Goal: Task Accomplishment & Management: Complete application form

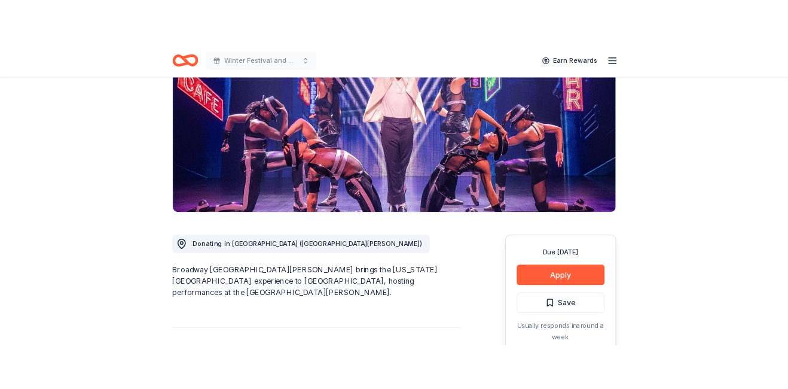
scroll to position [148, 0]
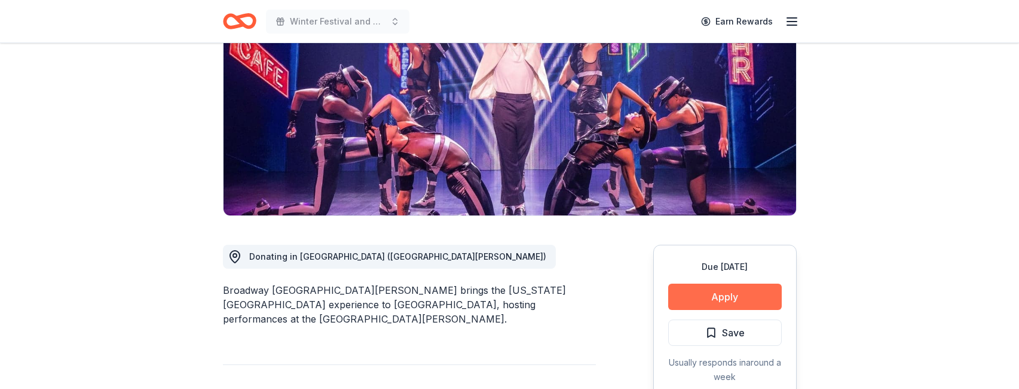
click at [737, 296] on button "Apply" at bounding box center [725, 296] width 114 height 26
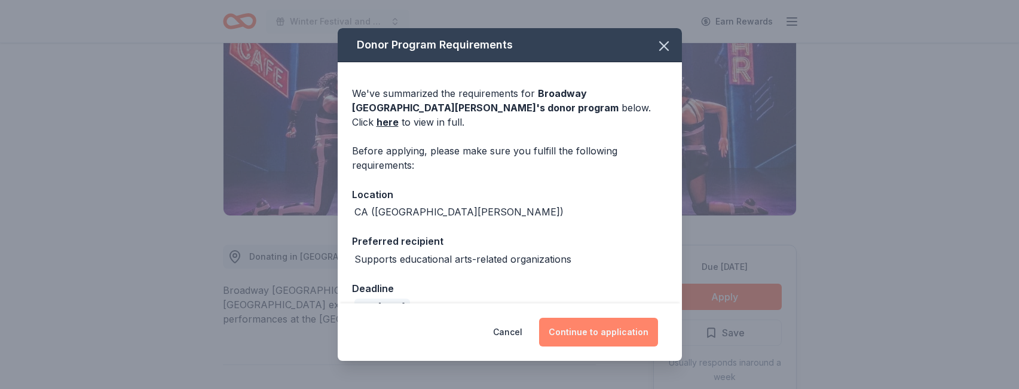
click at [606, 332] on button "Continue to application" at bounding box center [598, 331] width 119 height 29
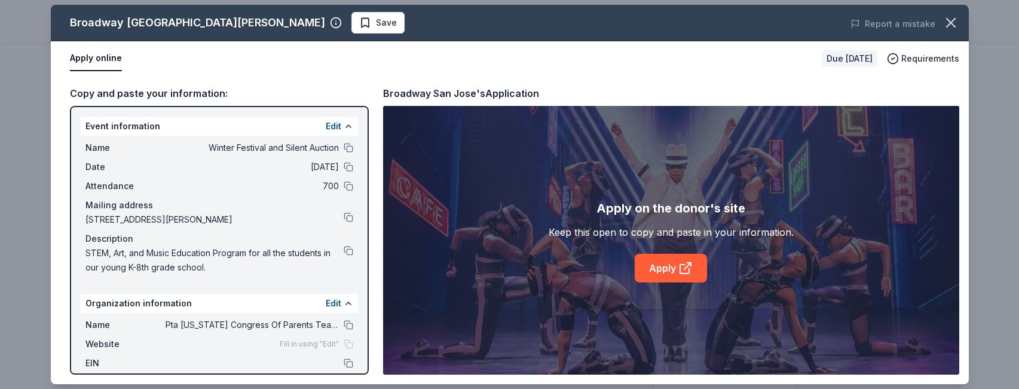
click at [435, 180] on div "Apply on the donor's site Keep this open to copy and paste in your information.…" at bounding box center [671, 240] width 576 height 268
click at [674, 263] on link "Apply" at bounding box center [671, 267] width 72 height 29
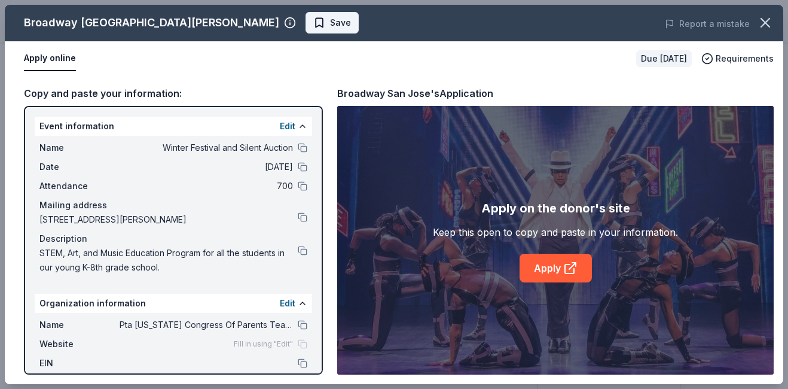
click at [330, 20] on span "Save" at bounding box center [340, 23] width 21 height 14
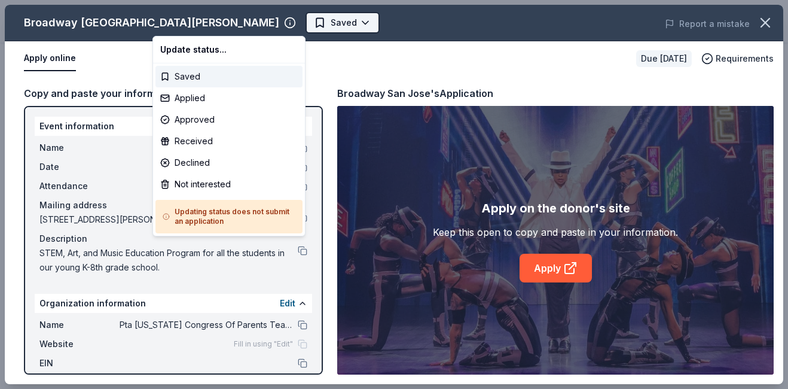
scroll to position [0, 0]
click at [212, 23] on body "Winter Festival and Silent Auction Saved Apply Due in 38 days Share Broadway Sa…" at bounding box center [394, 194] width 788 height 389
click at [215, 100] on div "Applied" at bounding box center [228, 98] width 147 height 22
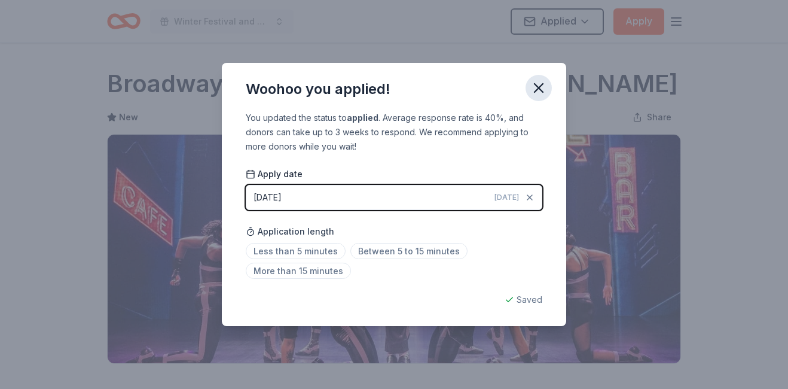
click at [543, 84] on icon "button" at bounding box center [538, 88] width 17 height 17
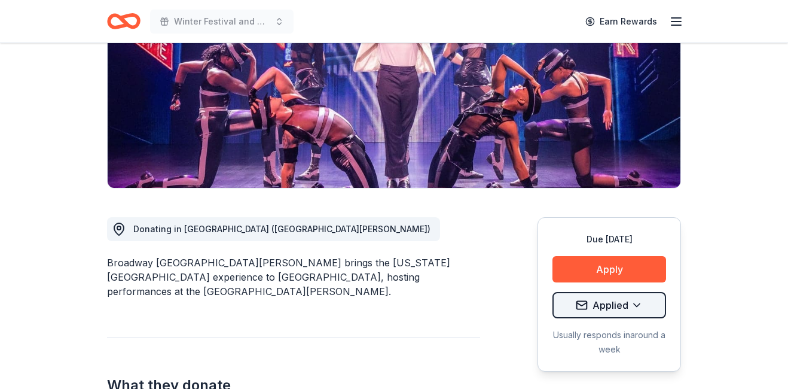
scroll to position [200, 0]
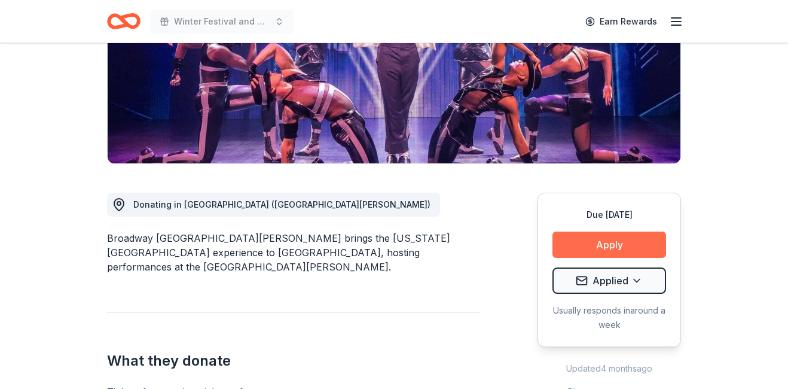
click at [607, 247] on button "Apply" at bounding box center [609, 244] width 114 height 26
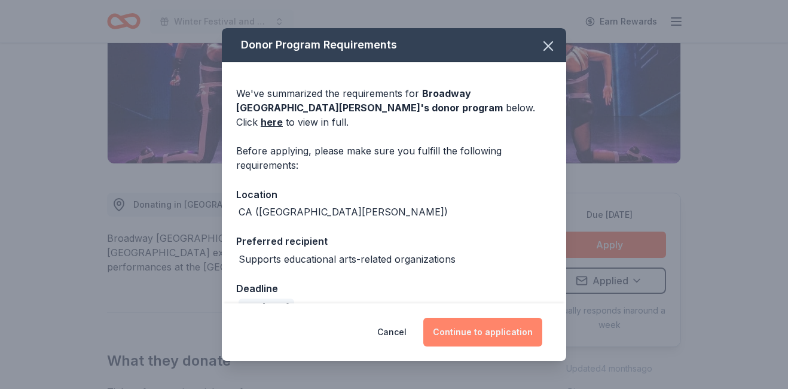
click at [491, 332] on button "Continue to application" at bounding box center [482, 331] width 119 height 29
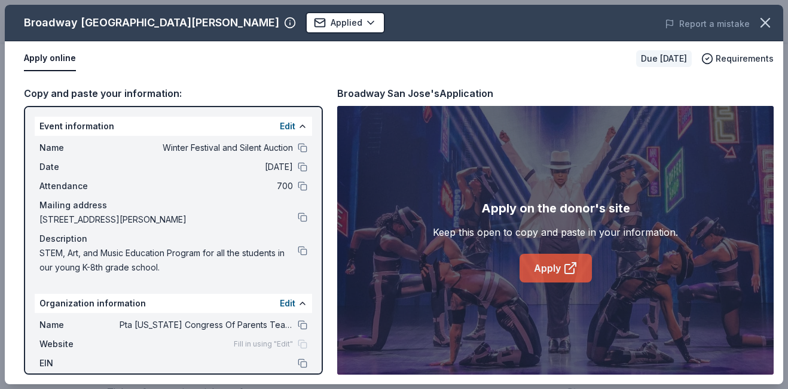
click at [553, 269] on link "Apply" at bounding box center [556, 267] width 72 height 29
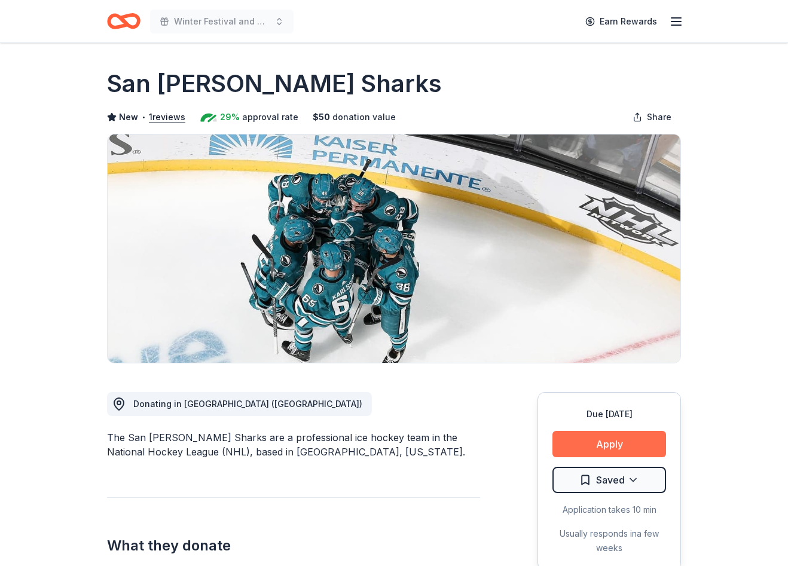
click at [602, 388] on button "Apply" at bounding box center [609, 444] width 114 height 26
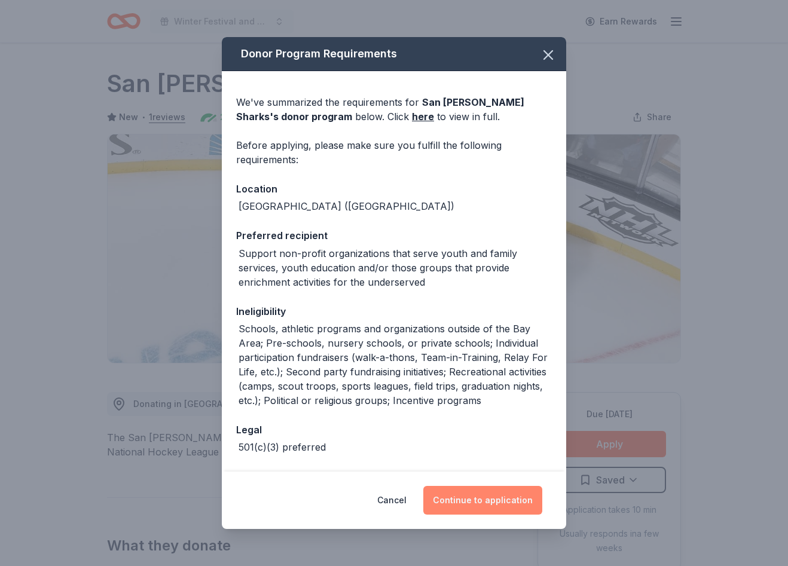
click at [467, 388] on button "Continue to application" at bounding box center [482, 500] width 119 height 29
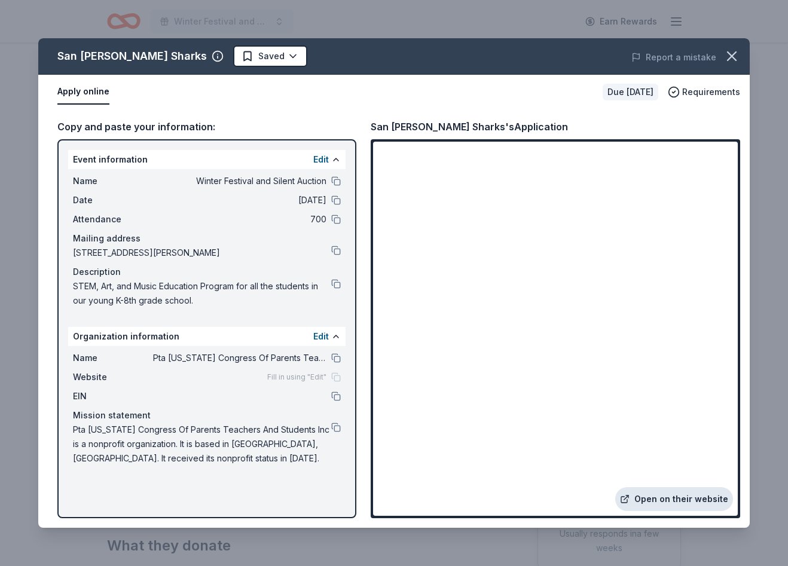
click at [683, 388] on link "Open on their website" at bounding box center [674, 499] width 118 height 24
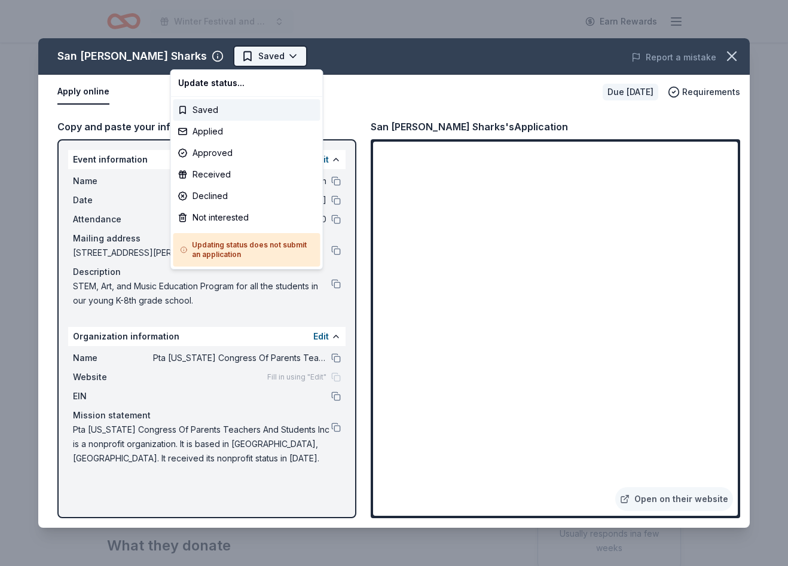
click at [229, 53] on html "Winter Festival and Silent Auction Earn Rewards Due in 26 days Share San Jose S…" at bounding box center [394, 283] width 788 height 566
click at [223, 132] on div "Applied" at bounding box center [246, 132] width 147 height 22
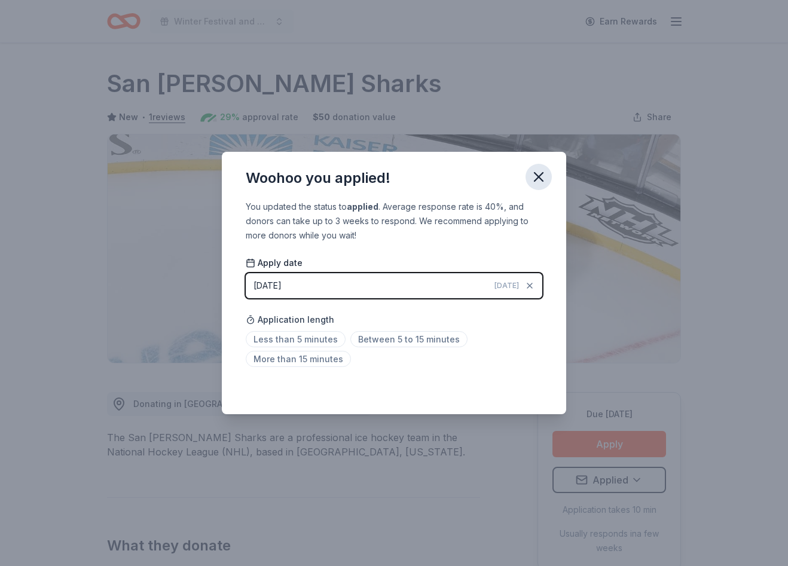
click at [539, 175] on icon "button" at bounding box center [538, 177] width 8 height 8
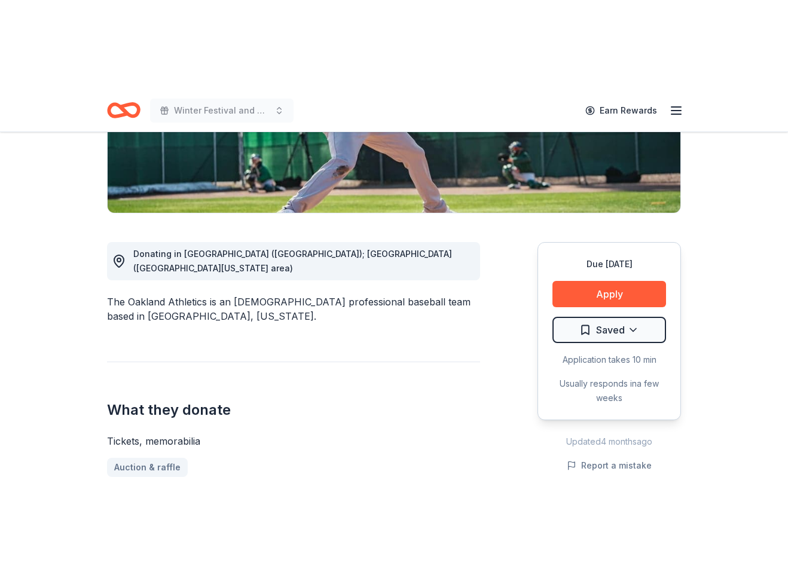
scroll to position [238, 0]
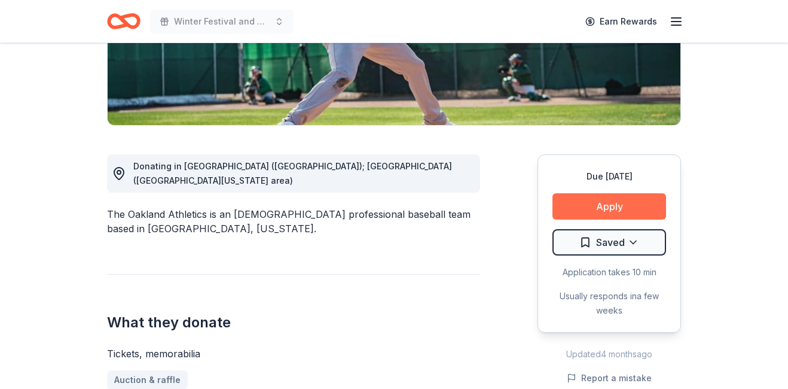
click at [614, 206] on button "Apply" at bounding box center [609, 206] width 114 height 26
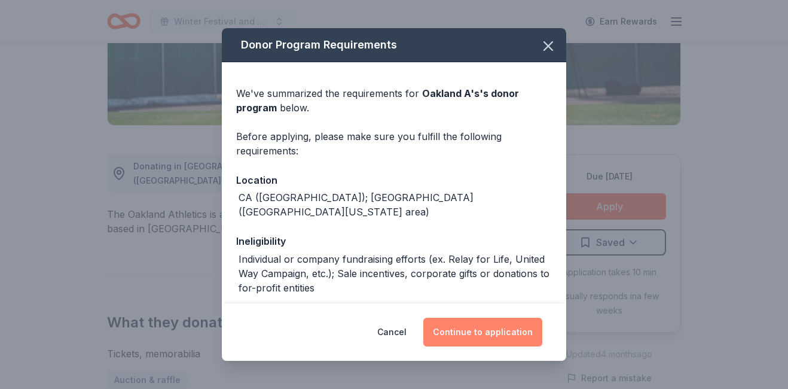
click at [481, 332] on button "Continue to application" at bounding box center [482, 331] width 119 height 29
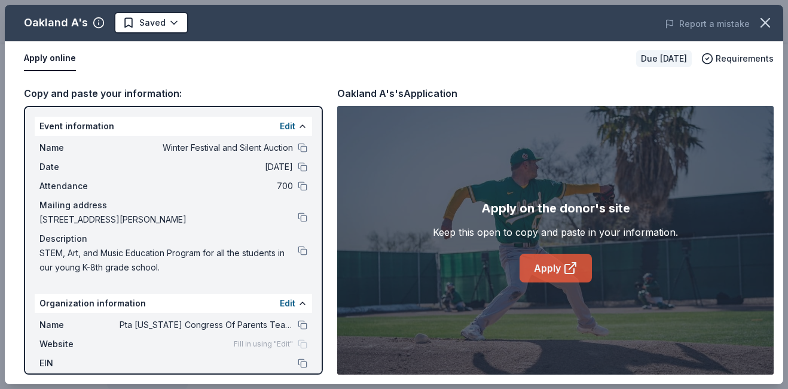
click at [552, 271] on link "Apply" at bounding box center [556, 267] width 72 height 29
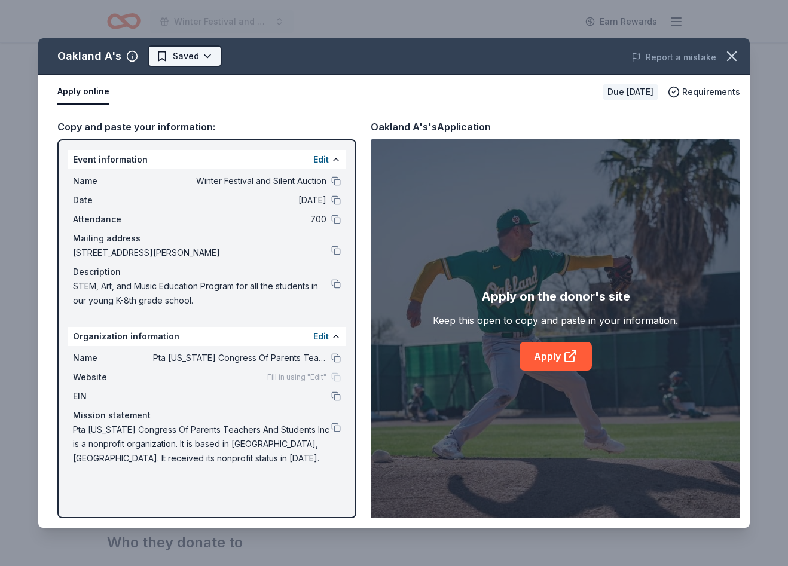
click at [204, 55] on html "Winter Festival and Silent Auction Earn Rewards Due in 38 days Share Oakland A'…" at bounding box center [394, 45] width 788 height 566
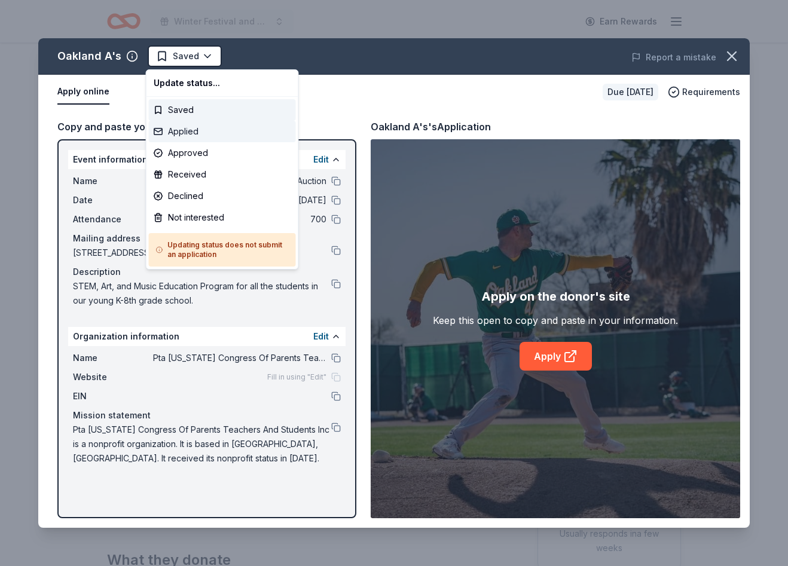
click at [206, 132] on div "Applied" at bounding box center [222, 132] width 147 height 22
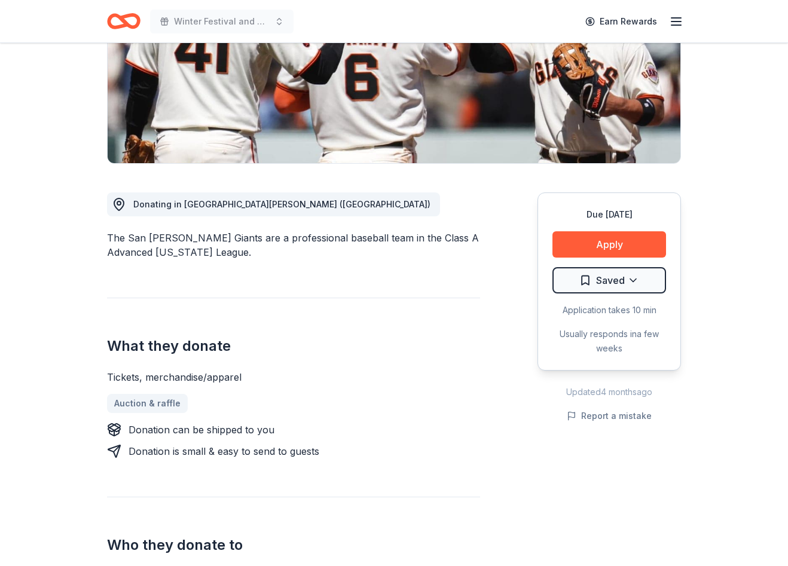
scroll to position [207, 0]
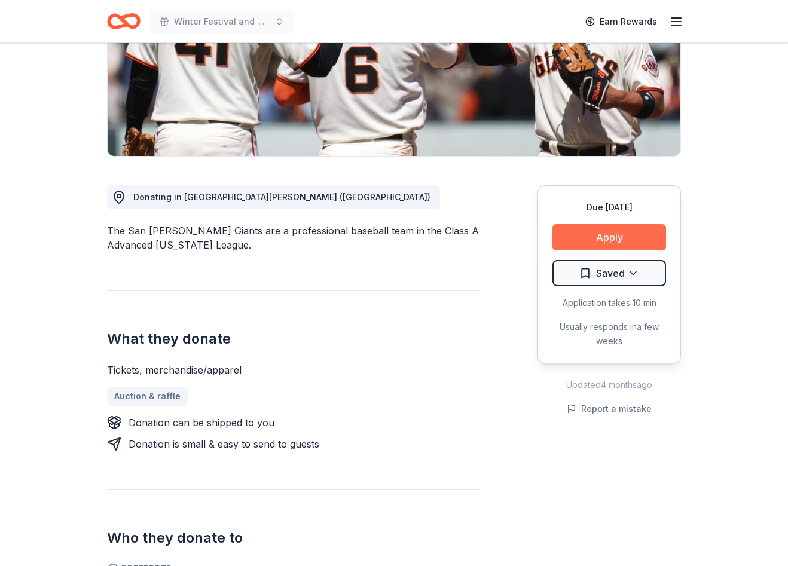
click at [598, 238] on button "Apply" at bounding box center [609, 237] width 114 height 26
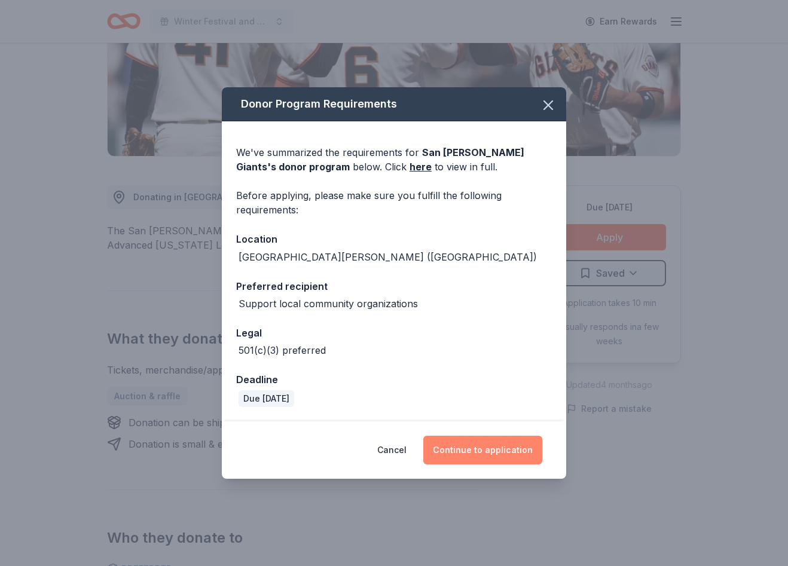
click at [468, 450] on button "Continue to application" at bounding box center [482, 450] width 119 height 29
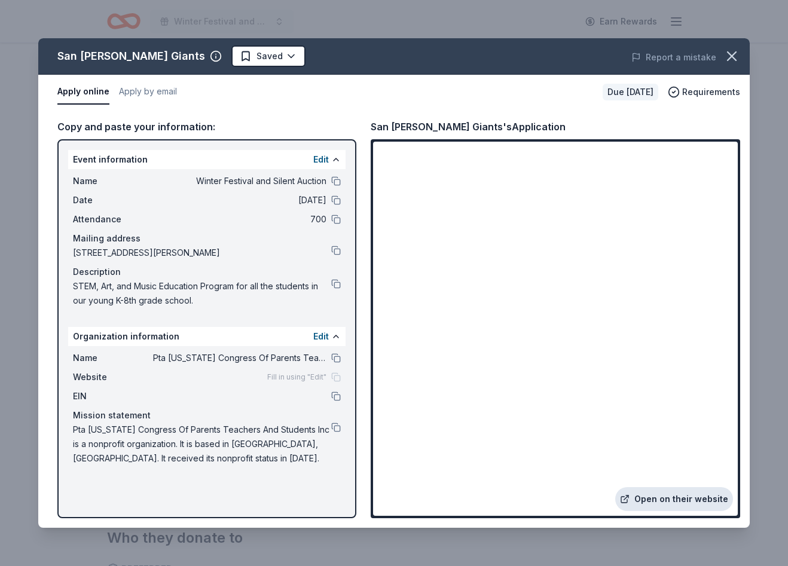
click at [674, 503] on link "Open on their website" at bounding box center [674, 499] width 118 height 24
click at [682, 496] on link "Open on their website" at bounding box center [674, 499] width 118 height 24
click at [221, 57] on html "Winter Festival and Silent Auction Earn Rewards Due in 26 days Share San Jose G…" at bounding box center [394, 283] width 788 height 566
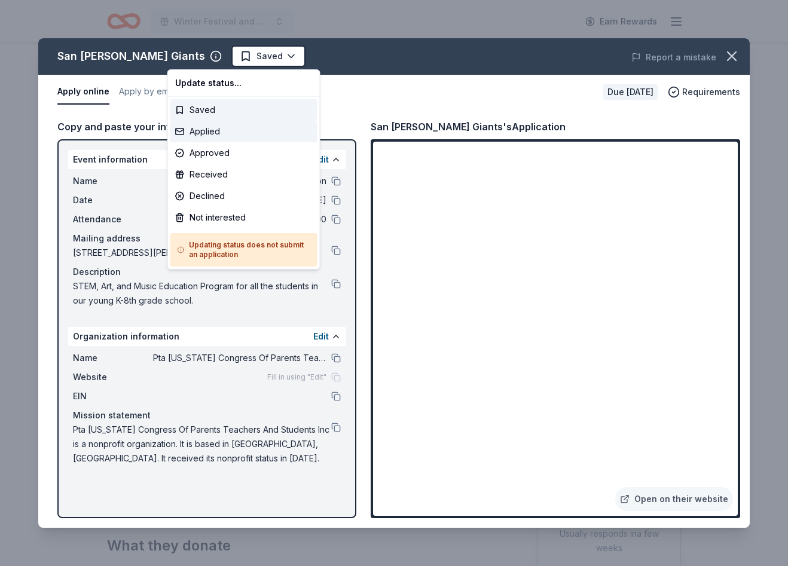
click at [222, 132] on div "Applied" at bounding box center [243, 132] width 147 height 22
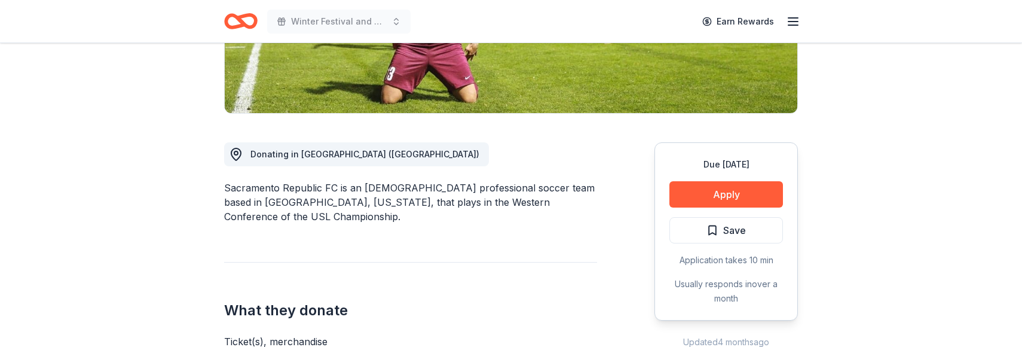
scroll to position [268, 0]
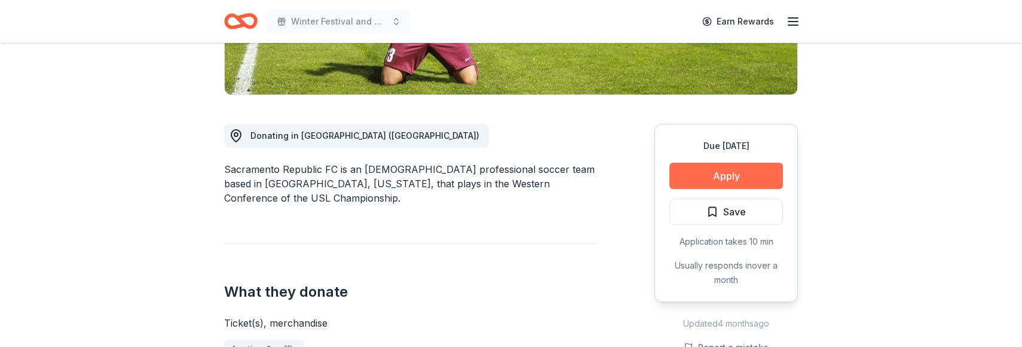
click at [723, 176] on button "Apply" at bounding box center [727, 176] width 114 height 26
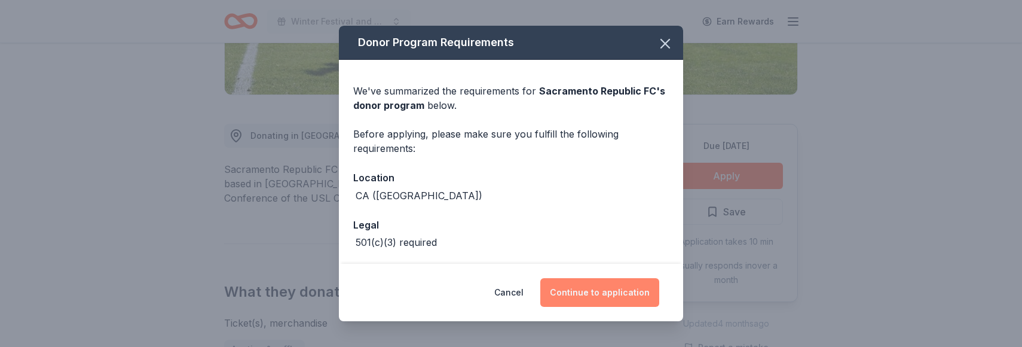
click at [613, 291] on button "Continue to application" at bounding box center [599, 292] width 119 height 29
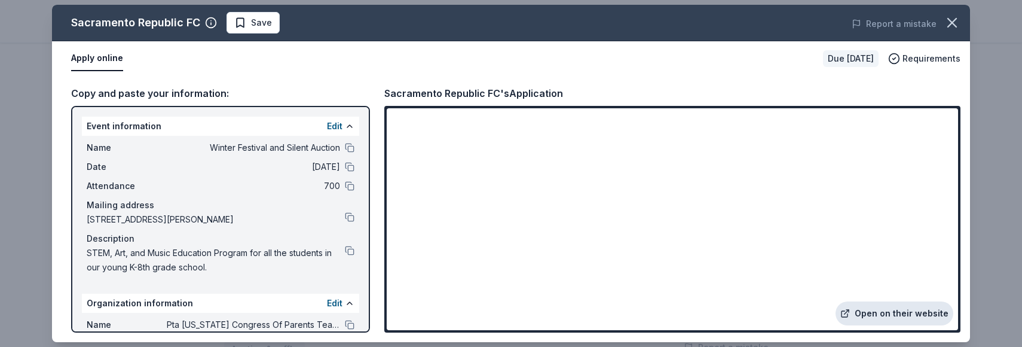
click at [787, 313] on link "Open on their website" at bounding box center [895, 313] width 118 height 24
click at [267, 20] on span "Save" at bounding box center [261, 23] width 21 height 14
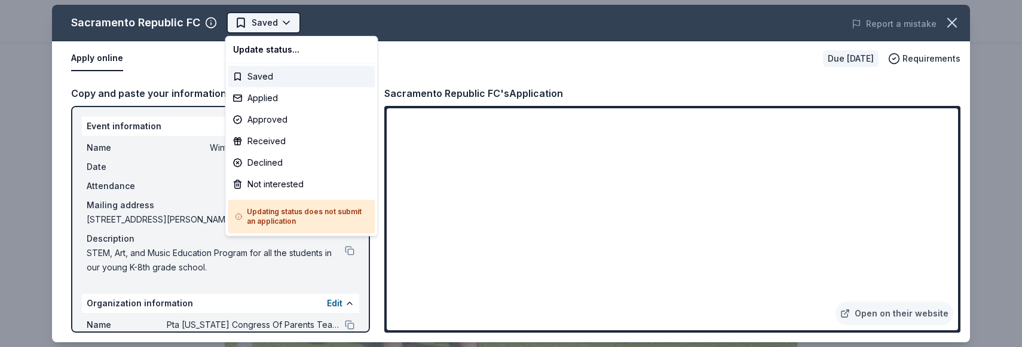
scroll to position [0, 0]
click at [283, 21] on body "Winter Festival and Silent Auction Saved Apply Due in 38 days Share Sacramento …" at bounding box center [511, 173] width 1022 height 347
click at [287, 99] on div "Applied" at bounding box center [301, 98] width 147 height 22
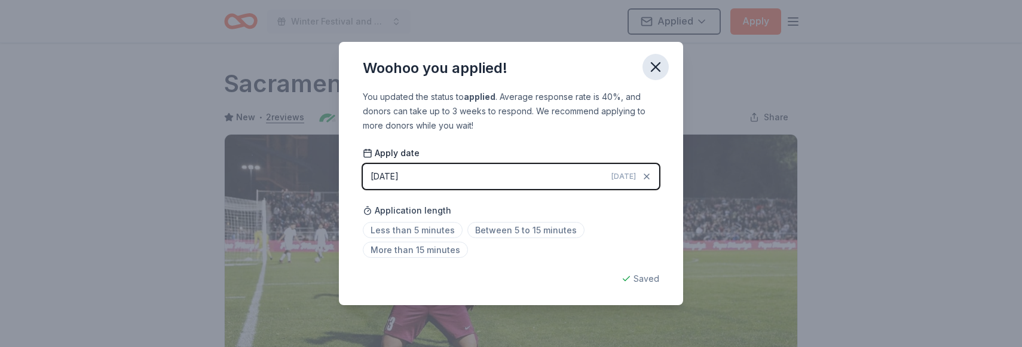
click at [662, 66] on icon "button" at bounding box center [655, 67] width 17 height 17
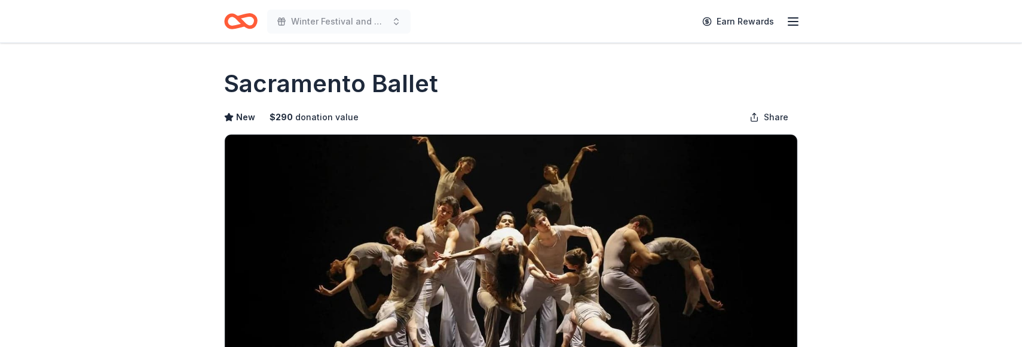
click at [495, 37] on div "Winter Festival and Silent Auction Earn Rewards" at bounding box center [511, 21] width 612 height 42
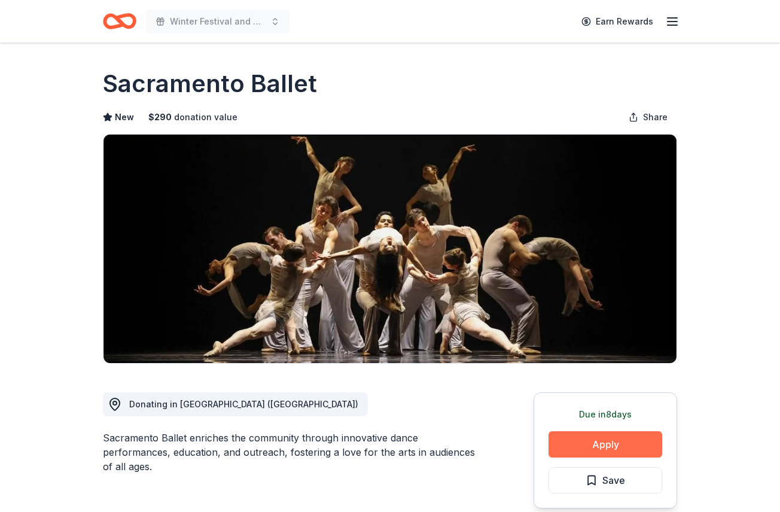
click at [598, 346] on button "Apply" at bounding box center [605, 444] width 114 height 26
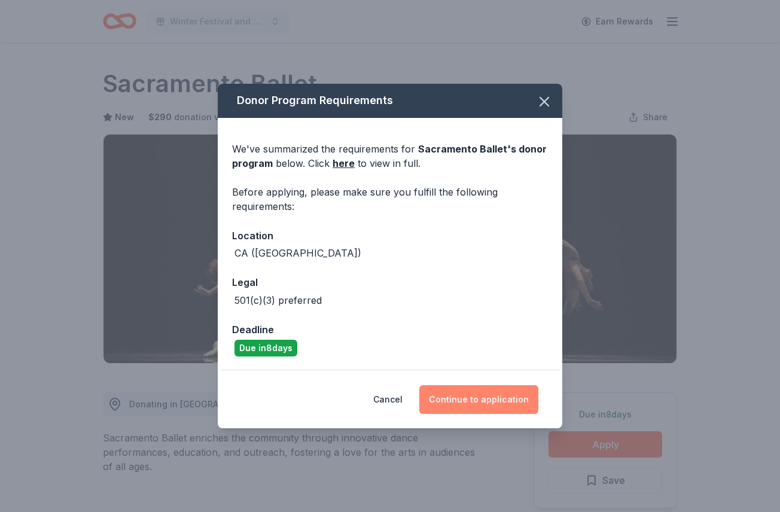
click at [473, 346] on button "Continue to application" at bounding box center [478, 399] width 119 height 29
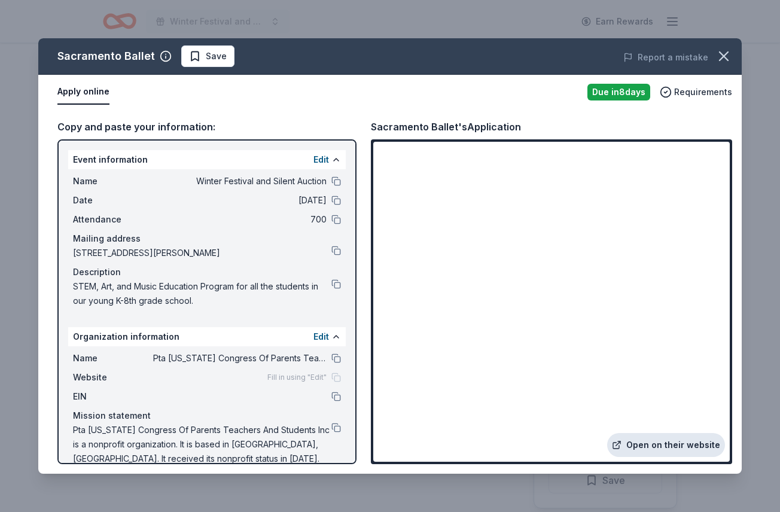
click at [670, 346] on link "Open on their website" at bounding box center [666, 445] width 118 height 24
click at [206, 59] on span "Save" at bounding box center [216, 56] width 21 height 14
click at [207, 58] on html "Winter Festival and Silent Auction Earn Rewards Due [DATE] Share Sacramento Bal…" at bounding box center [390, 256] width 780 height 512
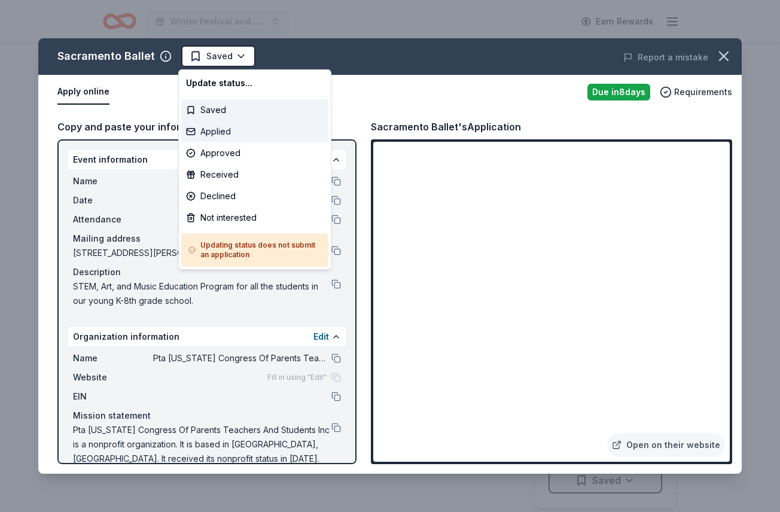
click at [214, 132] on div "Applied" at bounding box center [254, 132] width 147 height 22
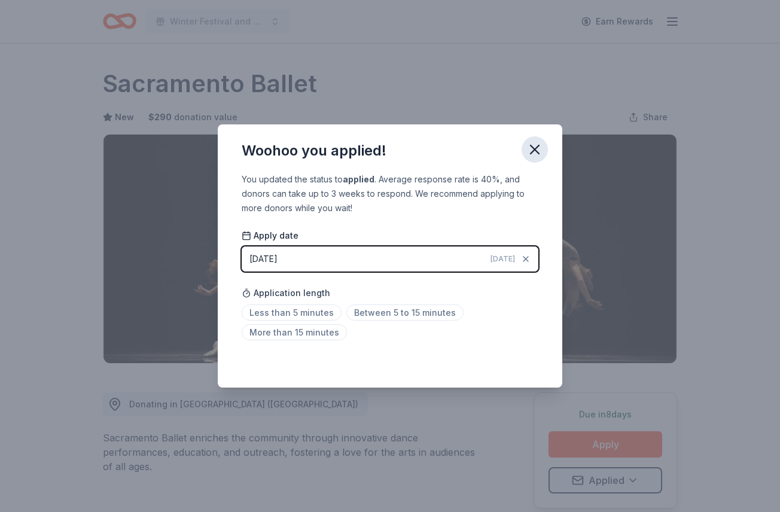
click at [538, 148] on icon "button" at bounding box center [534, 149] width 17 height 17
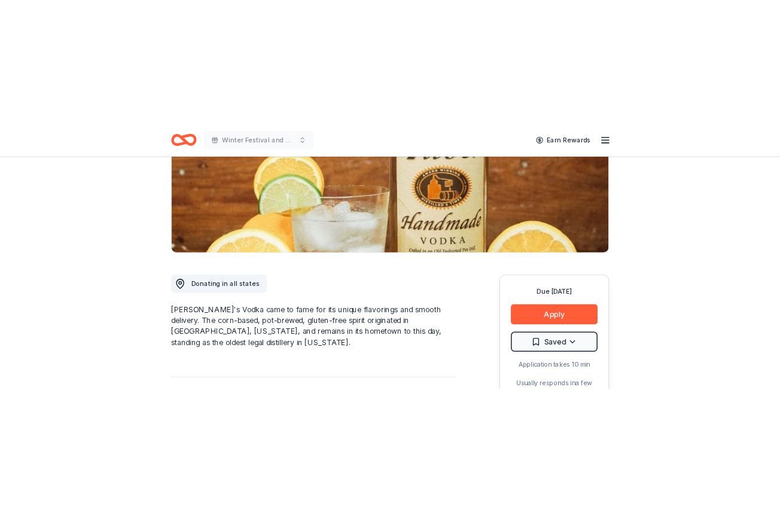
scroll to position [201, 0]
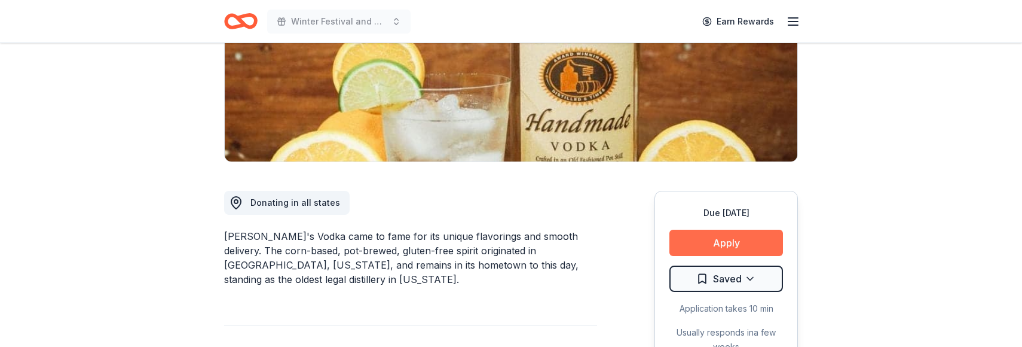
click at [720, 242] on button "Apply" at bounding box center [727, 243] width 114 height 26
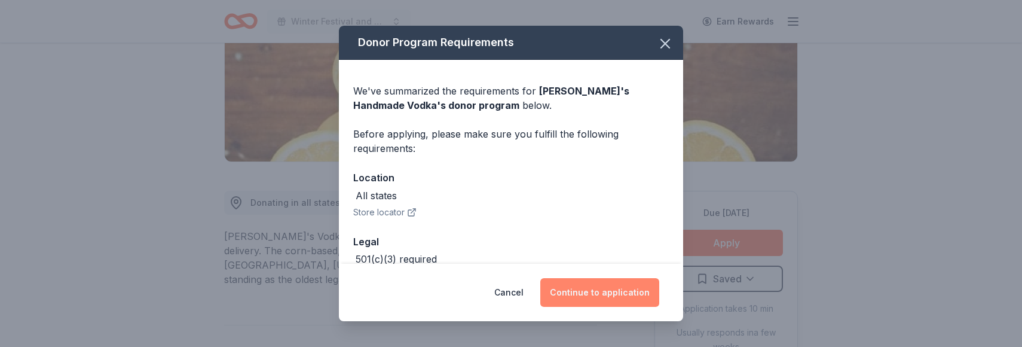
click at [600, 291] on button "Continue to application" at bounding box center [599, 292] width 119 height 29
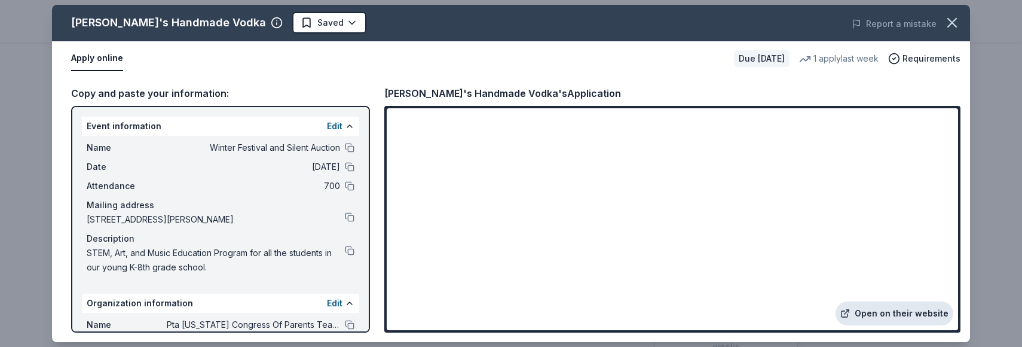
click at [882, 313] on link "Open on their website" at bounding box center [895, 313] width 118 height 24
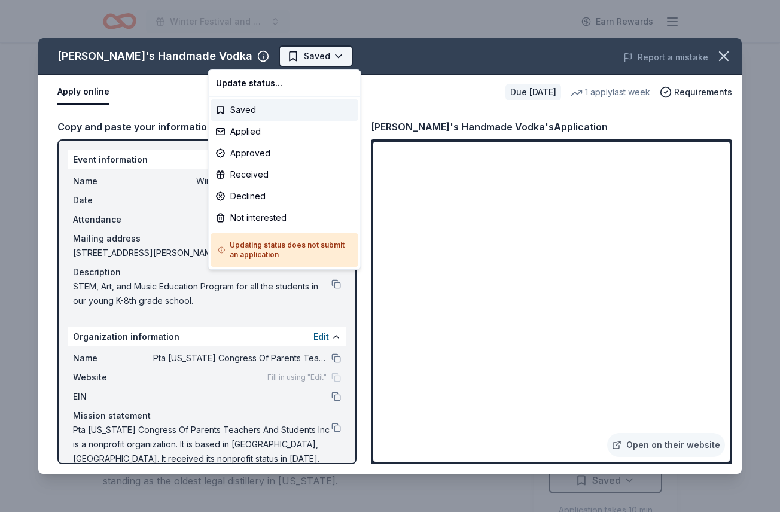
scroll to position [0, 0]
click at [242, 56] on html "Winter Festival and Silent Auction Earn Rewards Due in 38 days Share Tito's Han…" at bounding box center [390, 256] width 780 height 512
click at [250, 130] on div "Applied" at bounding box center [284, 132] width 147 height 22
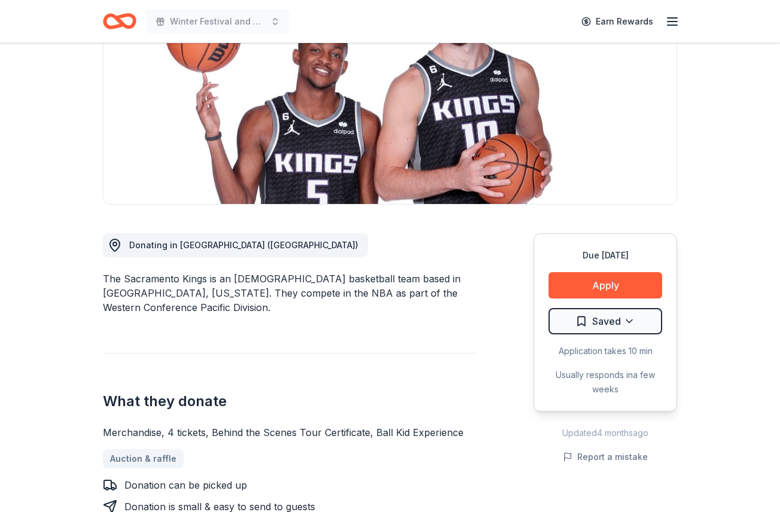
scroll to position [167, 0]
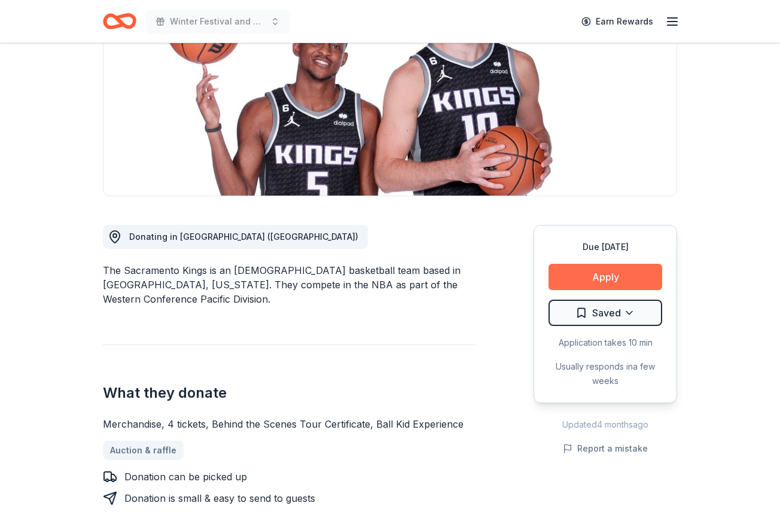
click at [582, 274] on button "Apply" at bounding box center [605, 277] width 114 height 26
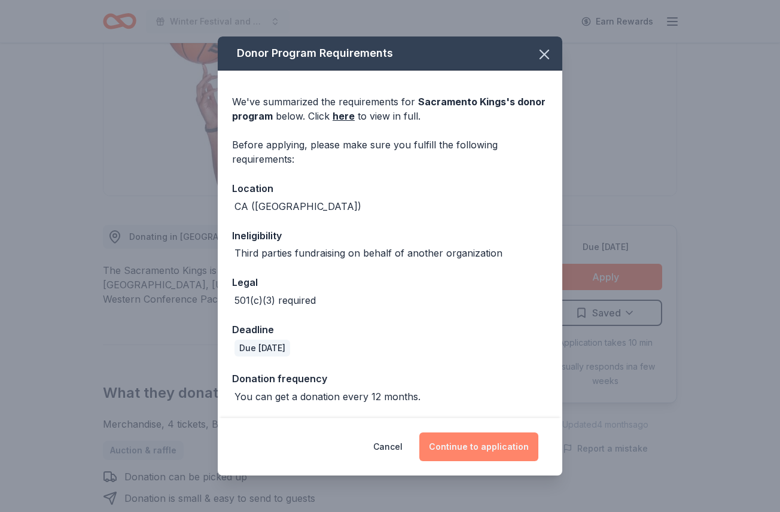
click at [476, 448] on button "Continue to application" at bounding box center [478, 446] width 119 height 29
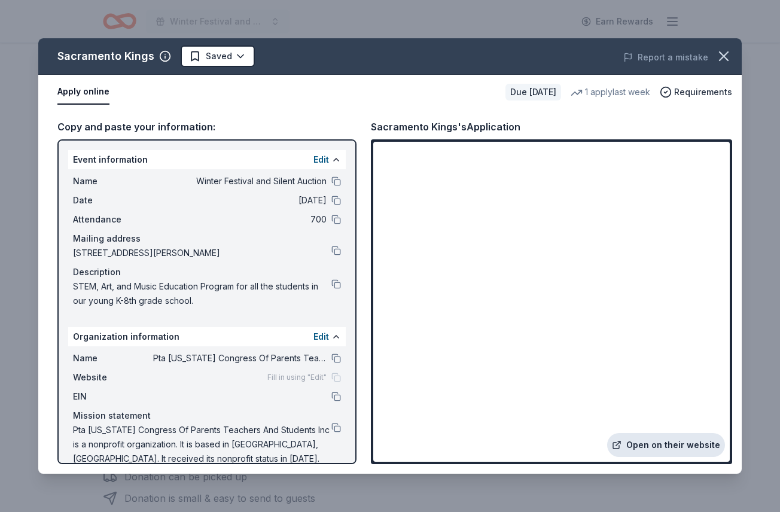
click at [656, 442] on link "Open on their website" at bounding box center [666, 445] width 118 height 24
click at [219, 53] on html "Winter Festival and Silent Auction Earn Rewards Due in 40 days Share Sacramento…" at bounding box center [390, 256] width 780 height 512
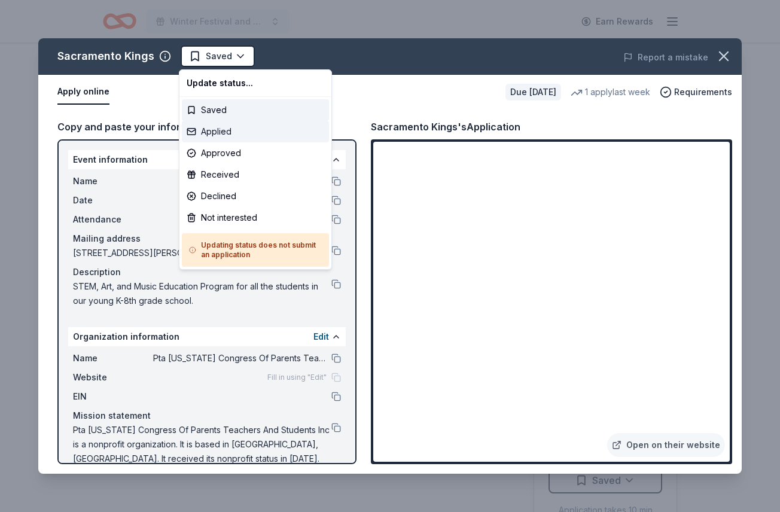
click at [220, 132] on div "Applied" at bounding box center [255, 132] width 147 height 22
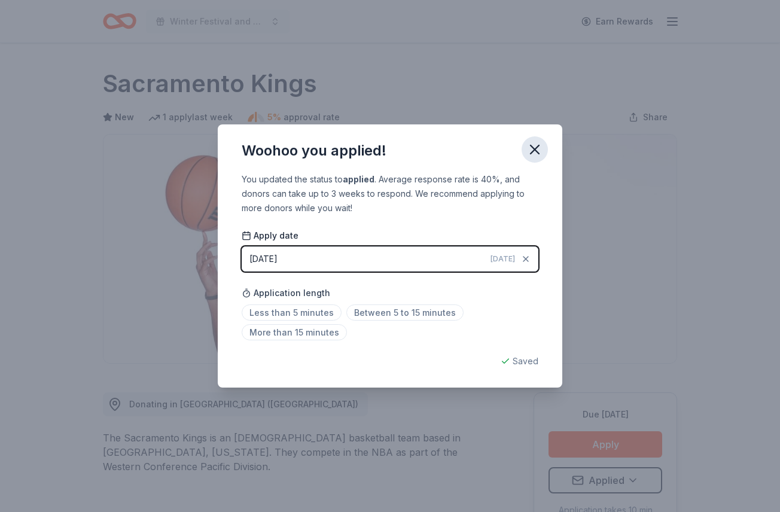
click at [539, 146] on icon "button" at bounding box center [534, 149] width 17 height 17
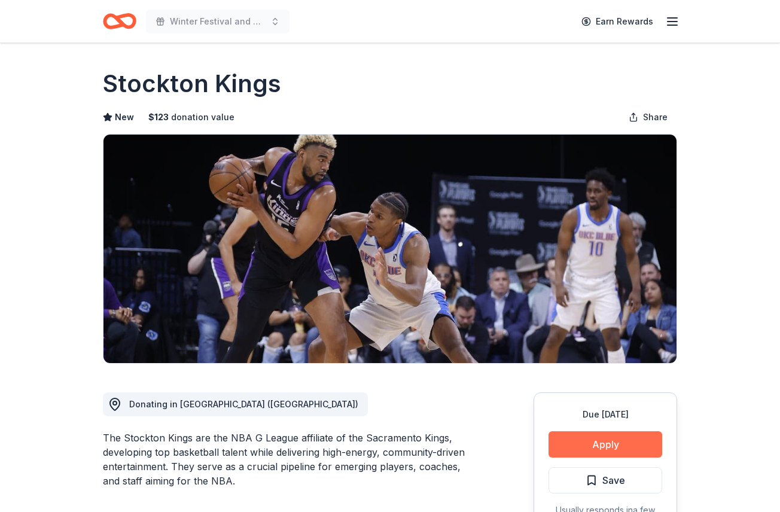
click at [597, 439] on button "Apply" at bounding box center [605, 444] width 114 height 26
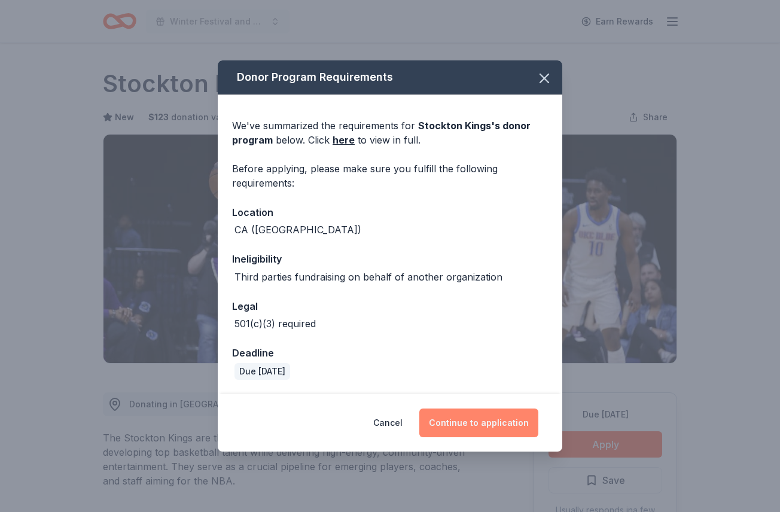
click at [476, 426] on button "Continue to application" at bounding box center [478, 422] width 119 height 29
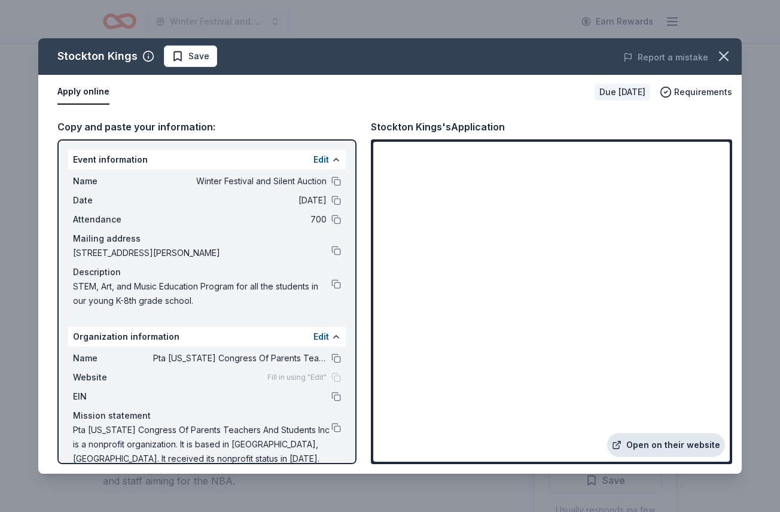
click at [661, 446] on link "Open on their website" at bounding box center [666, 445] width 118 height 24
click at [197, 58] on span "Save" at bounding box center [198, 56] width 21 height 14
click at [197, 58] on html "Winter Festival and Silent Auction Earn Rewards Due in 38 days Share Stockton K…" at bounding box center [390, 256] width 780 height 512
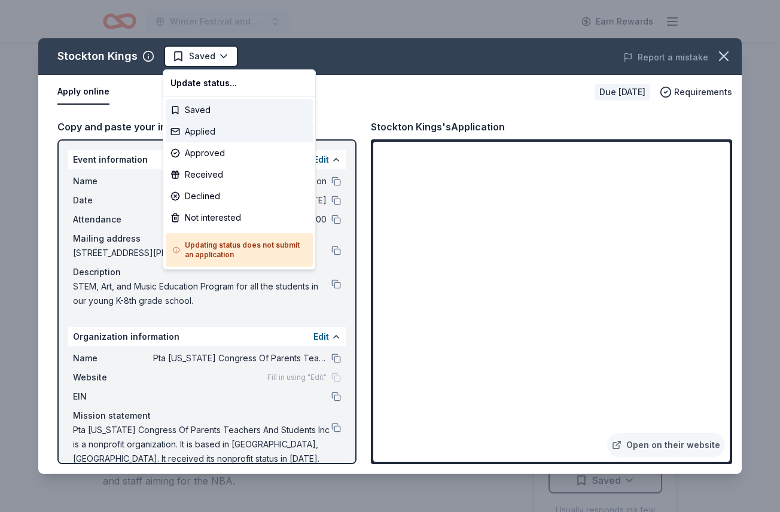
click at [203, 132] on div "Applied" at bounding box center [239, 132] width 147 height 22
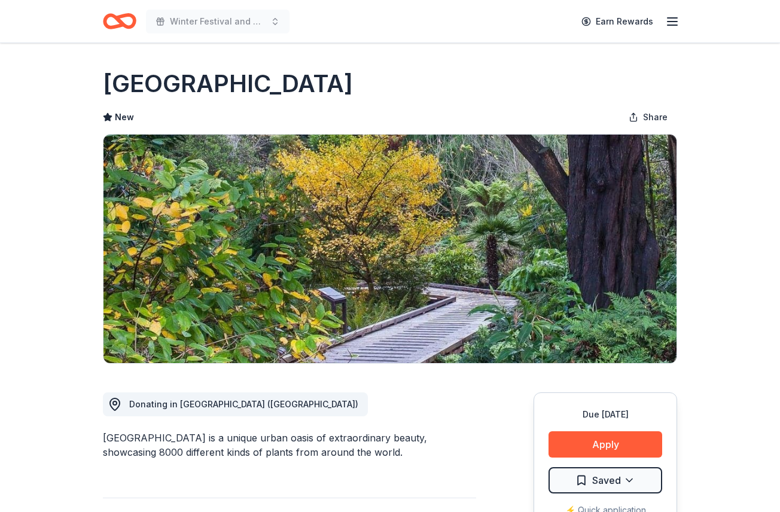
click at [600, 73] on div "San Francisco Botanical Garden" at bounding box center [390, 83] width 574 height 33
click at [607, 442] on button "Apply" at bounding box center [605, 444] width 114 height 26
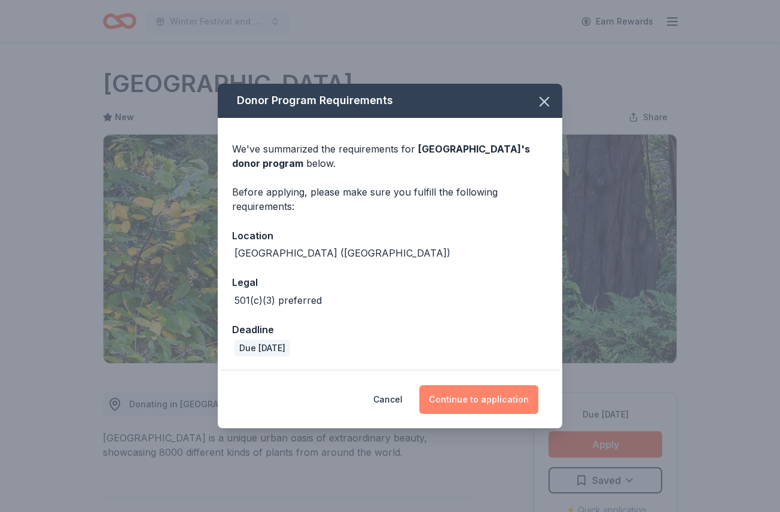
click at [487, 398] on button "Continue to application" at bounding box center [478, 399] width 119 height 29
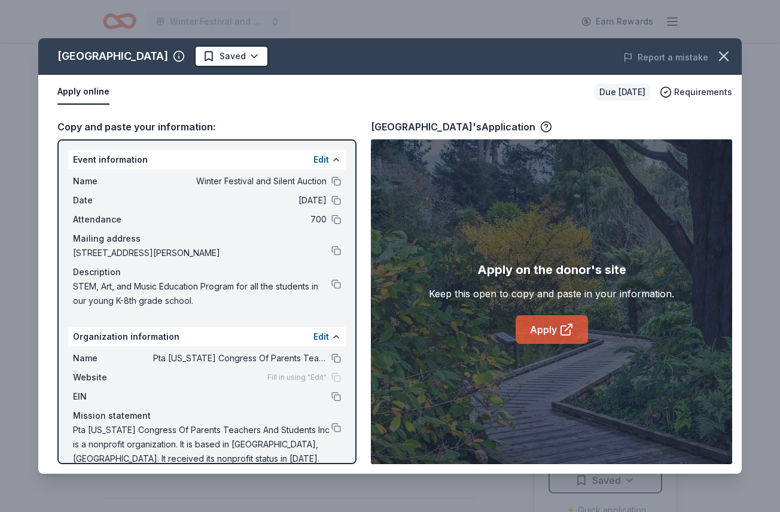
click at [539, 328] on link "Apply" at bounding box center [551, 329] width 72 height 29
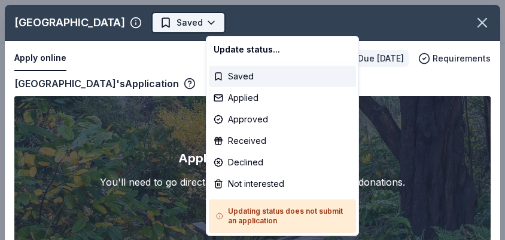
click at [268, 20] on html "Winter Festival and Silent Auction Earn Rewards Due in 38 days Share San Franci…" at bounding box center [252, 120] width 505 height 240
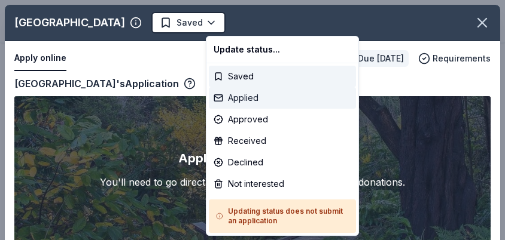
click at [250, 97] on div "Applied" at bounding box center [282, 98] width 147 height 22
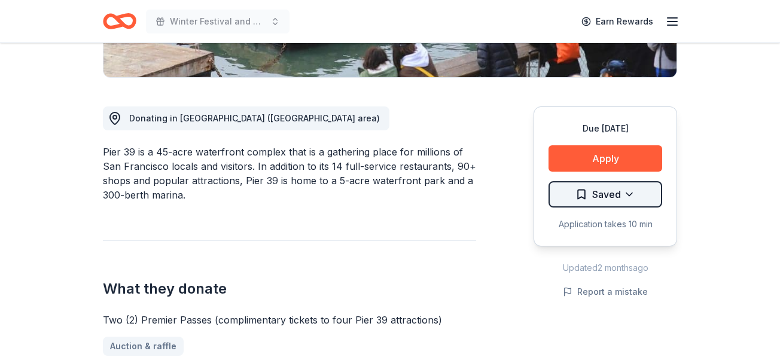
scroll to position [317, 0]
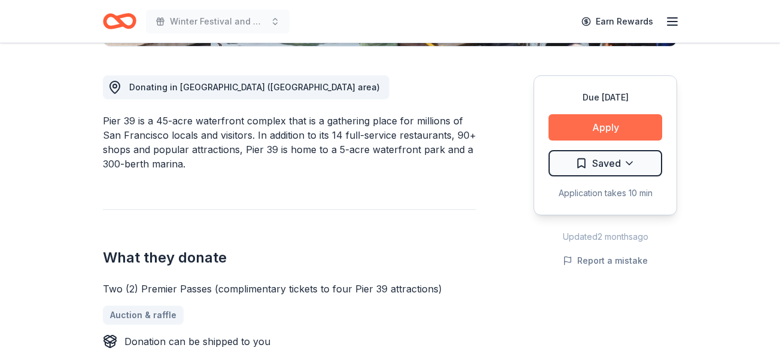
click at [504, 124] on button "Apply" at bounding box center [605, 127] width 114 height 26
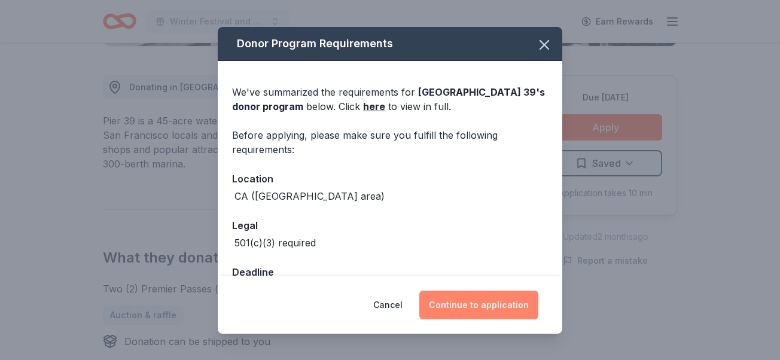
click at [491, 240] on button "Continue to application" at bounding box center [478, 305] width 119 height 29
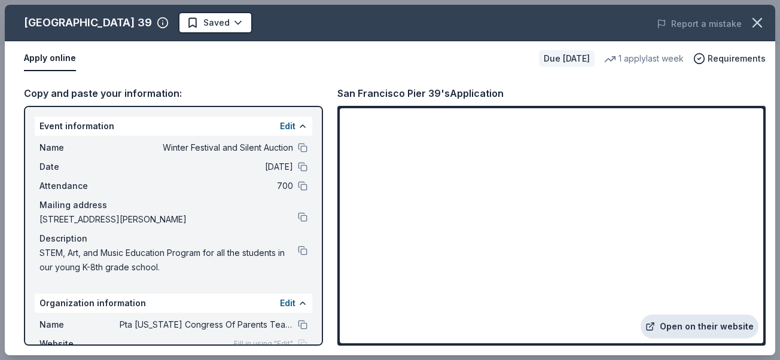
click at [504, 240] on link "Open on their website" at bounding box center [699, 326] width 118 height 24
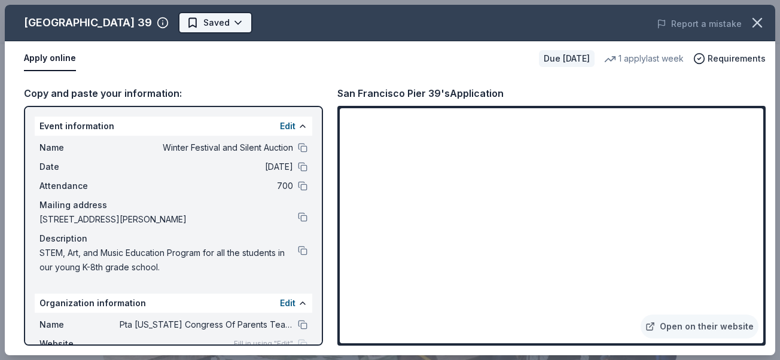
click at [214, 21] on body "Winter Festival and Silent Auction Earn Rewards Due in 26 days Share San Franci…" at bounding box center [390, 180] width 780 height 360
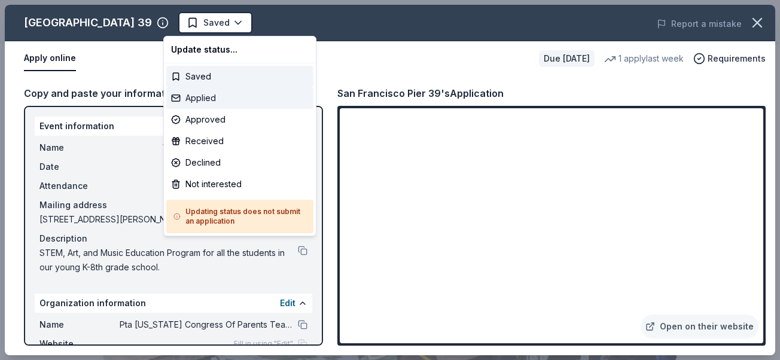
click at [212, 97] on div "Applied" at bounding box center [239, 98] width 147 height 22
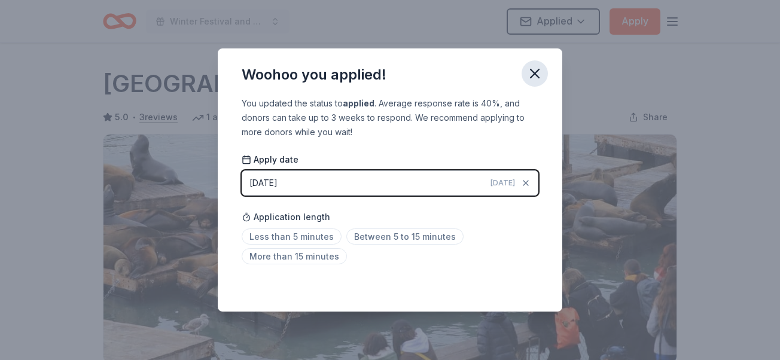
click at [504, 69] on icon "button" at bounding box center [534, 73] width 17 height 17
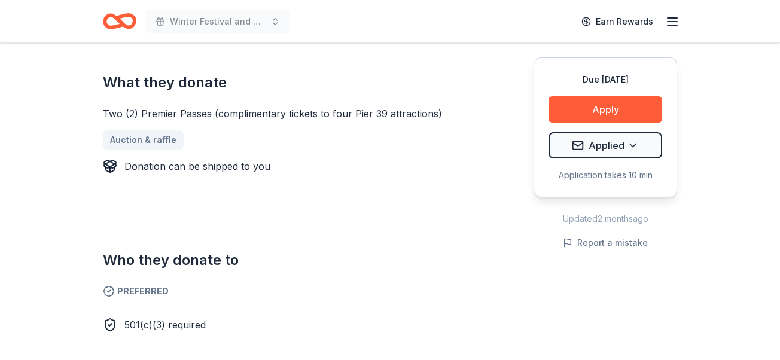
scroll to position [502, 0]
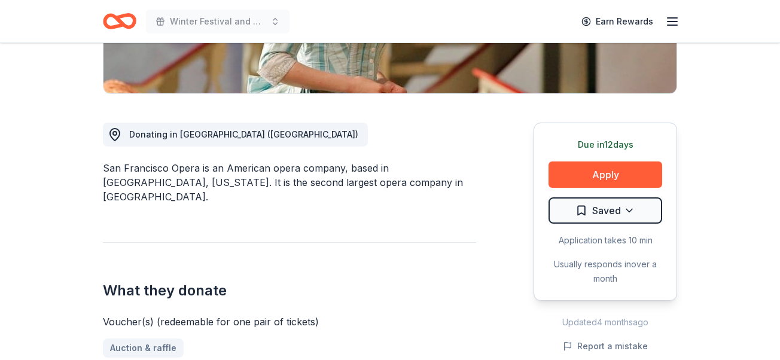
scroll to position [269, 0]
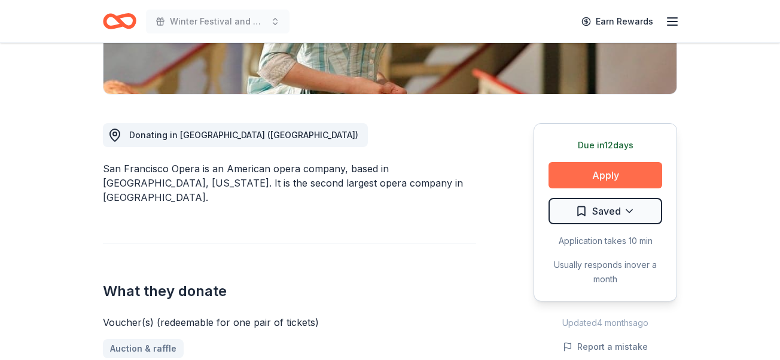
click at [563, 178] on button "Apply" at bounding box center [605, 175] width 114 height 26
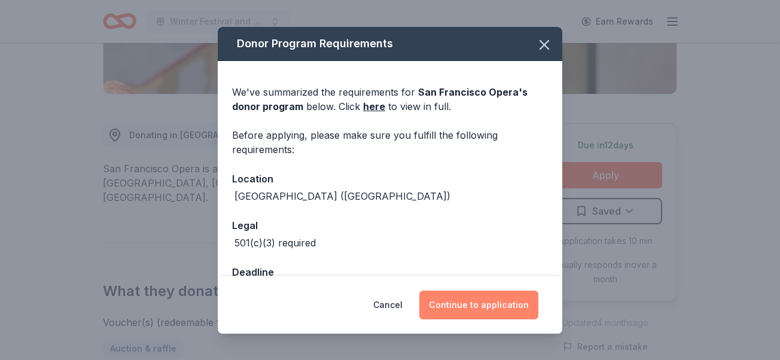
click at [478, 304] on button "Continue to application" at bounding box center [478, 305] width 119 height 29
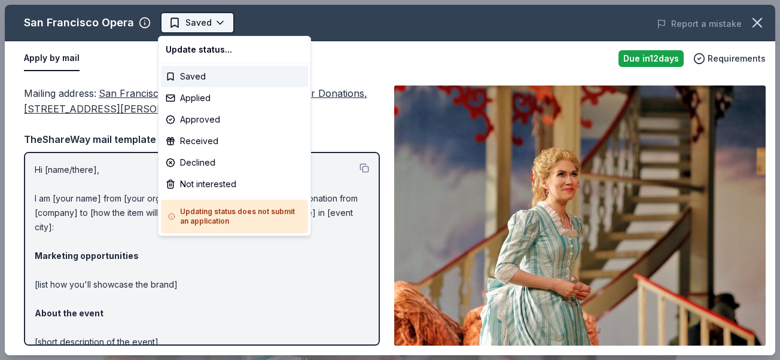
click at [208, 22] on body "Winter Festival and Silent Auction Saved Apply Due [DATE] Share [GEOGRAPHIC_DAT…" at bounding box center [390, 180] width 780 height 360
click at [204, 74] on div "Saved" at bounding box center [234, 77] width 147 height 22
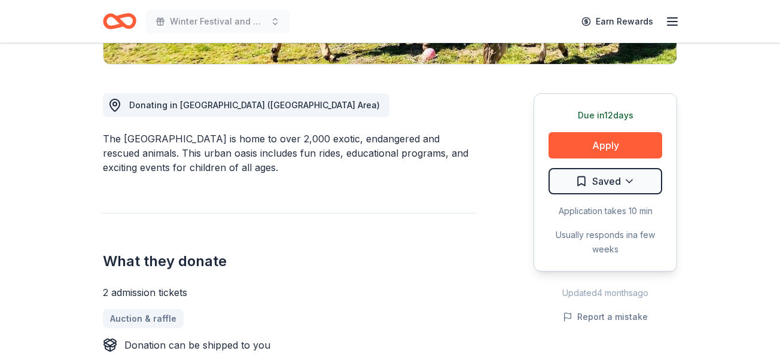
scroll to position [301, 0]
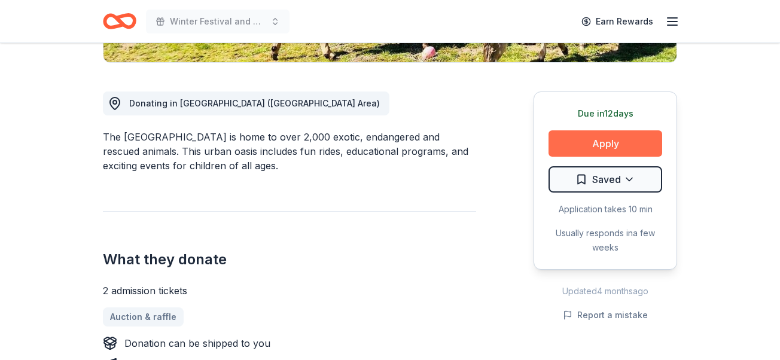
click at [617, 142] on button "Apply" at bounding box center [605, 143] width 114 height 26
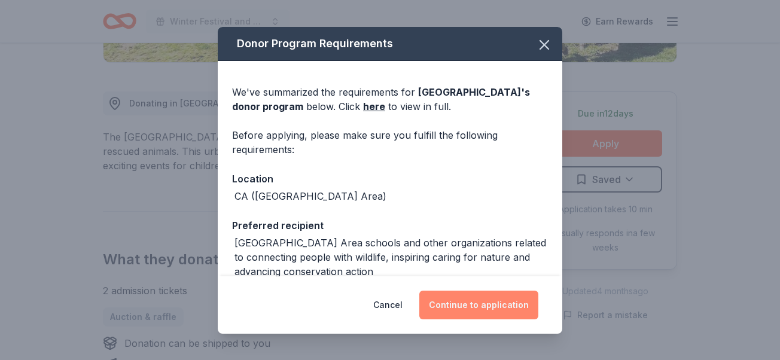
click at [480, 304] on button "Continue to application" at bounding box center [478, 305] width 119 height 29
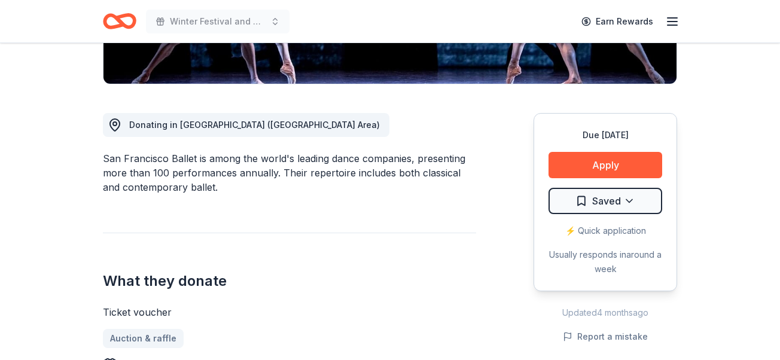
scroll to position [281, 0]
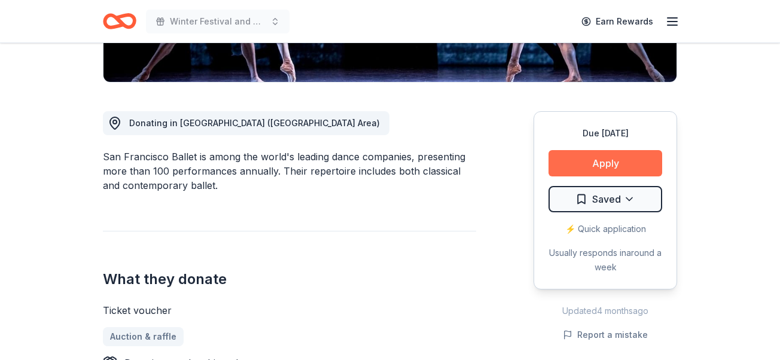
click at [618, 162] on button "Apply" at bounding box center [605, 163] width 114 height 26
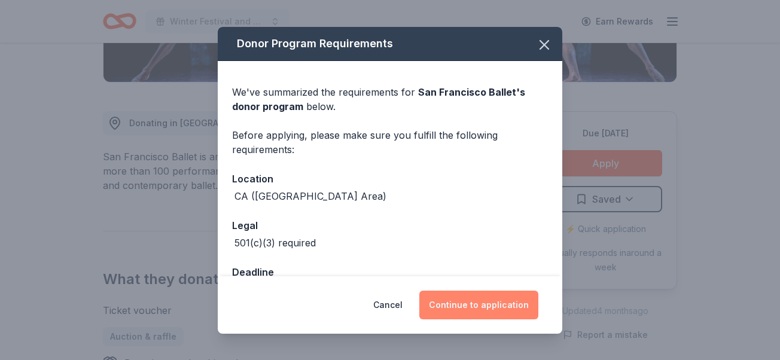
click at [466, 310] on button "Continue to application" at bounding box center [478, 305] width 119 height 29
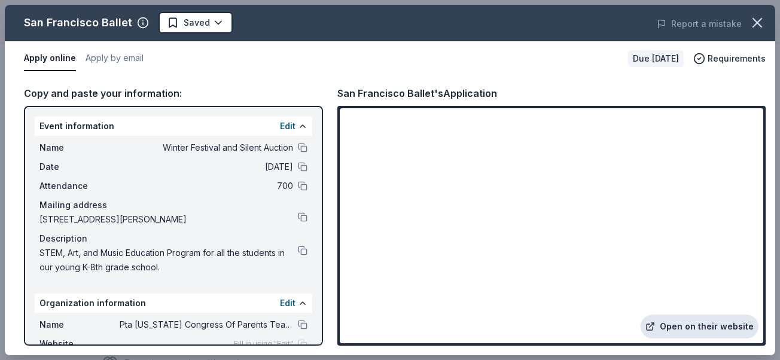
click at [688, 328] on link "Open on their website" at bounding box center [699, 326] width 118 height 24
click at [123, 58] on button "Apply by email" at bounding box center [114, 58] width 58 height 25
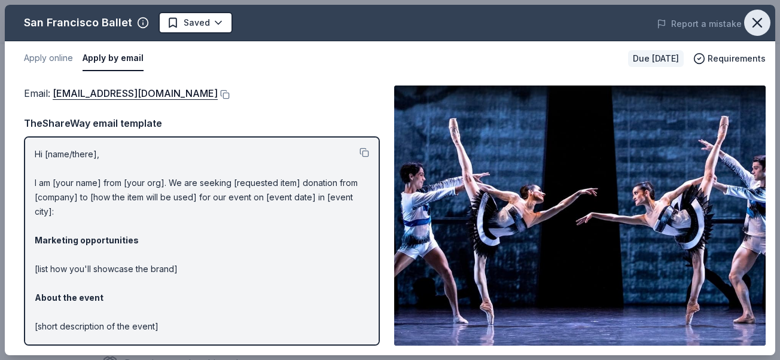
click at [760, 21] on icon "button" at bounding box center [756, 22] width 17 height 17
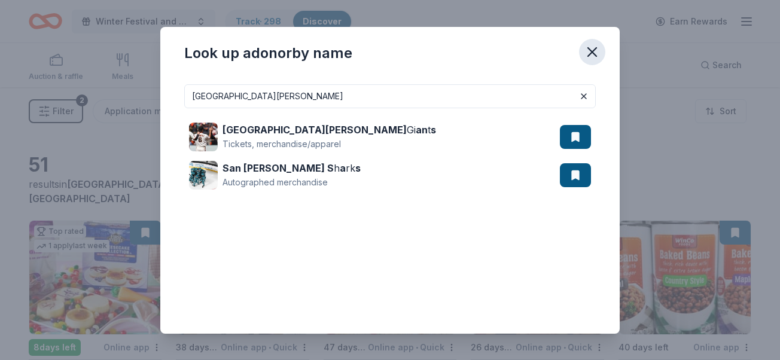
click at [594, 52] on icon "button" at bounding box center [591, 52] width 17 height 17
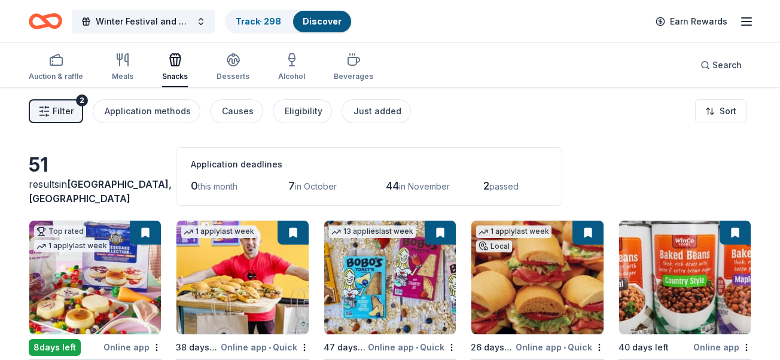
click at [549, 106] on div "Filter 2 Application methods Causes Eligibility Just added Sort" at bounding box center [390, 111] width 780 height 48
